Goal: Download file/media

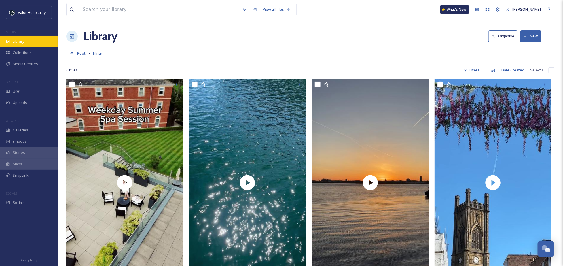
click at [19, 41] on span "Library" at bounding box center [19, 41] width 12 height 5
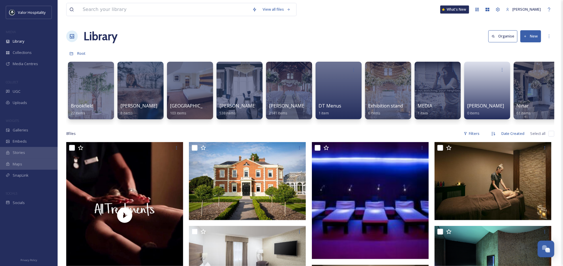
click at [267, 36] on div "Library Organise New" at bounding box center [310, 36] width 488 height 17
click at [272, 37] on div "Library Organise New" at bounding box center [310, 36] width 488 height 17
click at [137, 83] on div at bounding box center [140, 90] width 47 height 59
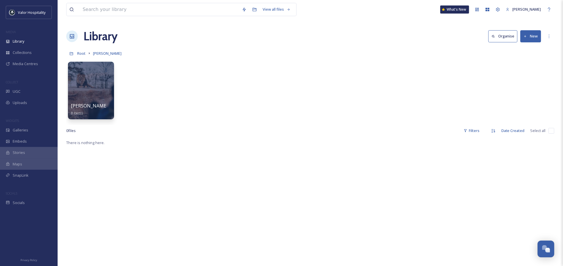
click at [534, 37] on button "New" at bounding box center [530, 36] width 21 height 12
click at [529, 45] on div "File Upload" at bounding box center [524, 49] width 33 height 11
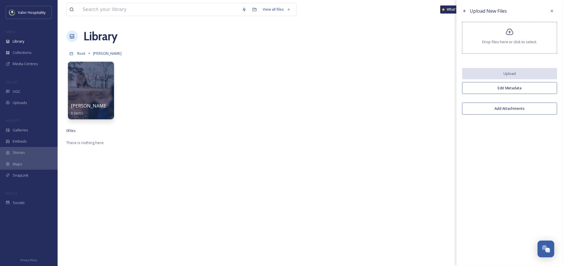
click at [526, 36] on div "Drop files here or click to select." at bounding box center [509, 38] width 95 height 32
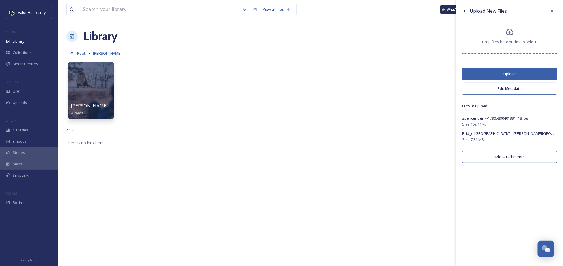
click at [512, 70] on button "Upload" at bounding box center [509, 74] width 95 height 12
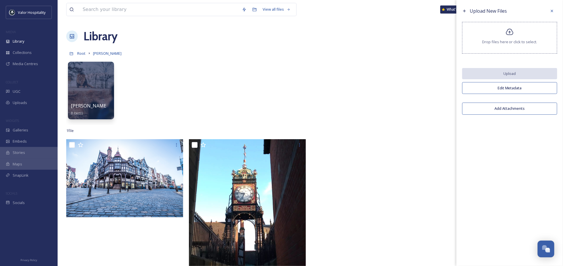
click at [344, 206] on div at bounding box center [372, 213] width 120 height 149
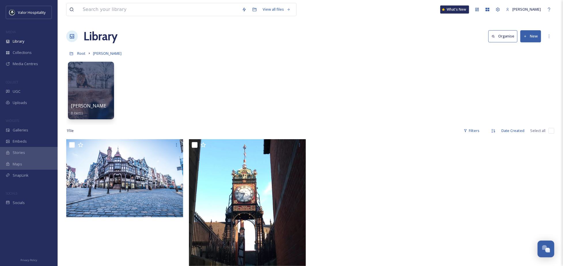
click at [319, 98] on div "[PERSON_NAME] Zoo 8 items" at bounding box center [310, 92] width 488 height 66
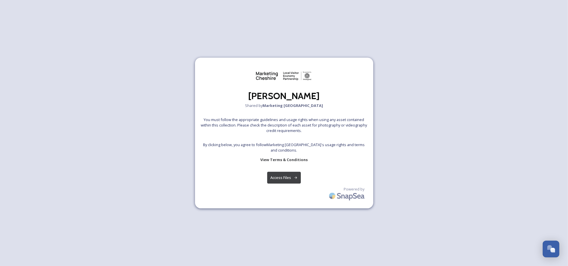
click at [280, 176] on button "Access Files" at bounding box center [284, 178] width 34 height 12
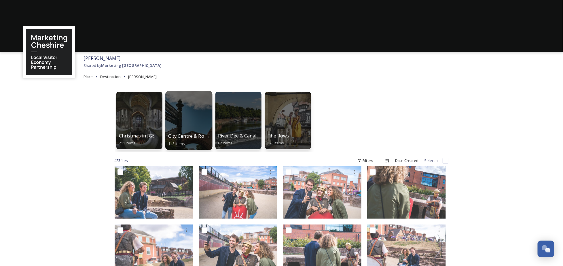
click at [189, 115] on div at bounding box center [188, 120] width 47 height 59
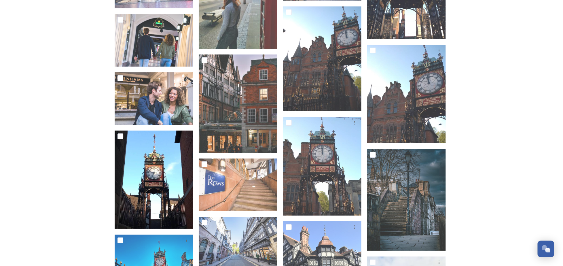
scroll to position [1960, 0]
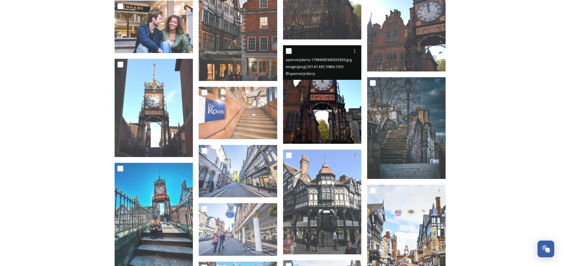
click at [334, 77] on div "© spencerjrderry" at bounding box center [323, 73] width 74 height 7
click at [319, 100] on img at bounding box center [322, 94] width 79 height 98
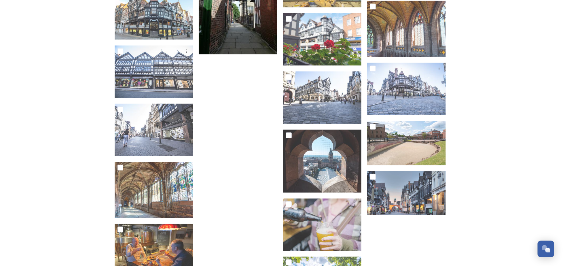
scroll to position [2502, 0]
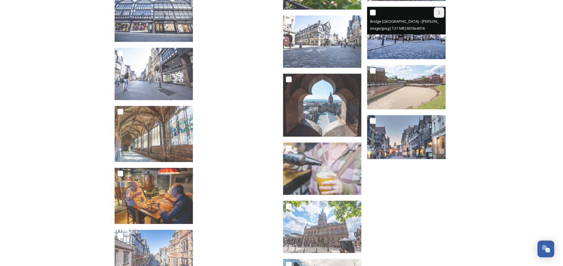
click at [439, 12] on icon at bounding box center [438, 12] width 1 height 3
click at [431, 37] on span "Download" at bounding box center [432, 36] width 18 height 5
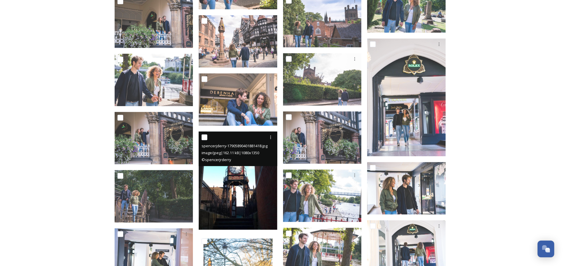
scroll to position [1504, 0]
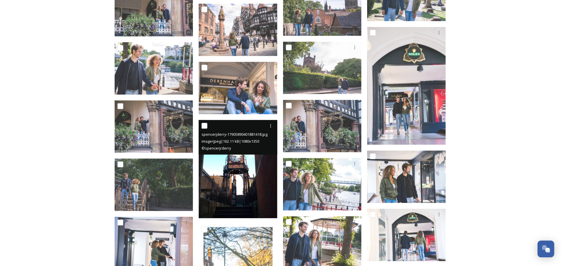
click at [236, 185] on img at bounding box center [238, 169] width 79 height 98
click at [241, 177] on img at bounding box center [238, 169] width 79 height 98
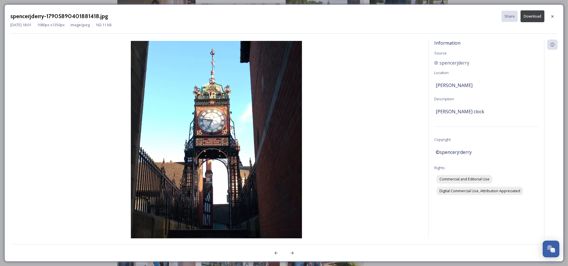
click at [537, 16] on button "Download" at bounding box center [533, 16] width 24 height 12
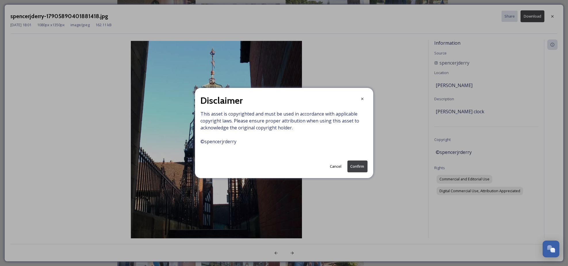
click at [357, 166] on button "Confirm" at bounding box center [358, 166] width 20 height 12
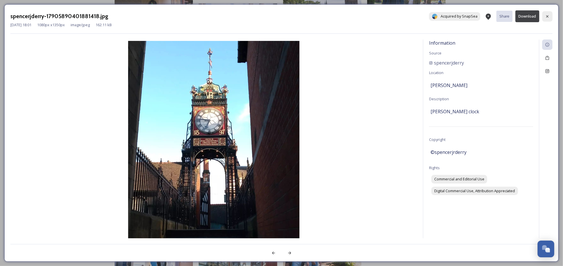
click at [548, 16] on icon at bounding box center [547, 16] width 5 height 5
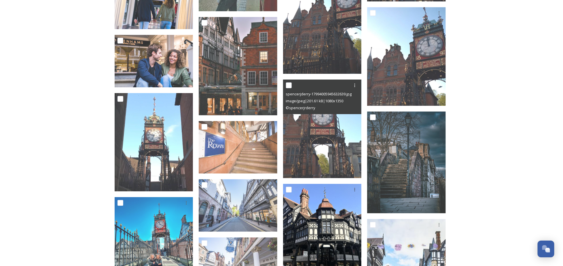
scroll to position [2003, 0]
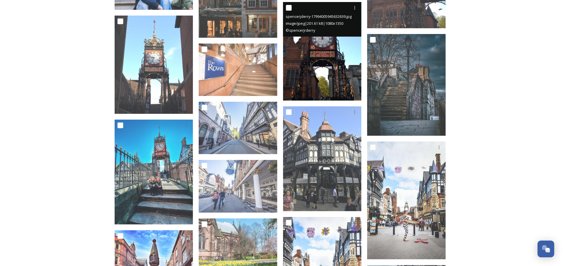
click at [333, 65] on img at bounding box center [322, 51] width 79 height 98
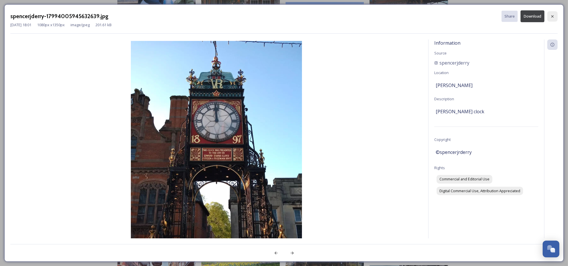
click at [555, 17] on icon at bounding box center [553, 16] width 5 height 5
